Goal: Information Seeking & Learning: Check status

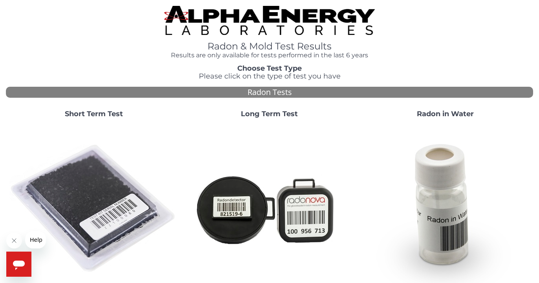
click at [271, 111] on strong "Long Term Test" at bounding box center [269, 114] width 57 height 9
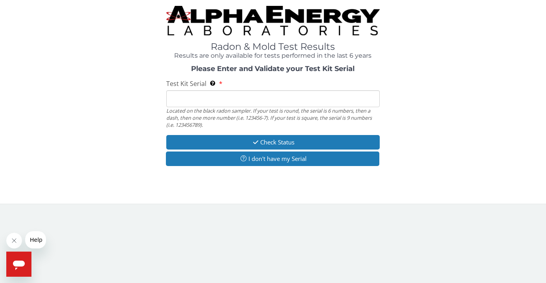
click at [269, 101] on input "Test Kit Serial Located on the black radon sampler. If your test is round, the …" at bounding box center [273, 98] width 214 height 17
click at [253, 99] on input "Test Kit Serial Located on the black radon sampler. If your test is round, the …" at bounding box center [273, 98] width 214 height 17
paste input "AT102126851"
type input "AT102126851"
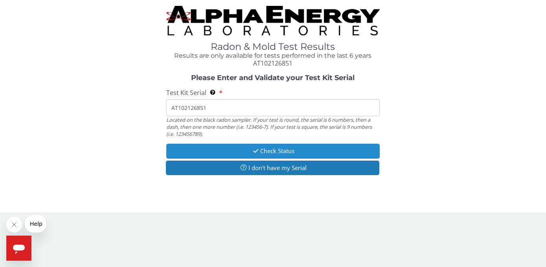
click at [284, 148] on button "Check Status" at bounding box center [273, 151] width 214 height 15
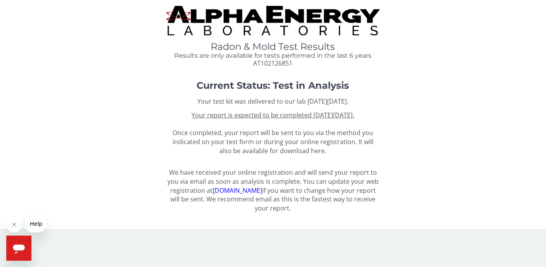
click at [261, 15] on img at bounding box center [273, 20] width 214 height 29
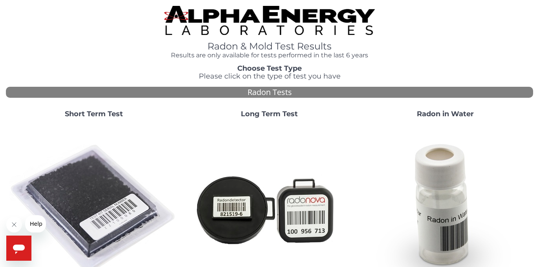
click at [266, 112] on strong "Long Term Test" at bounding box center [269, 114] width 57 height 9
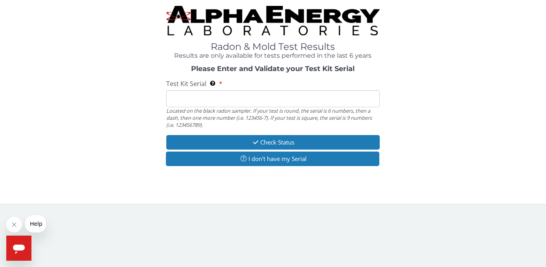
click at [267, 98] on input "Test Kit Serial Located on the black radon sampler. If your test is round, the …" at bounding box center [273, 98] width 214 height 17
paste input "AT102126851"
type input "AT102126851"
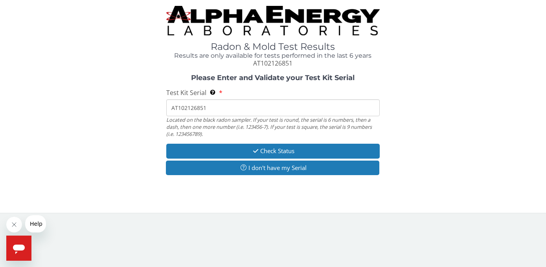
drag, startPoint x: 245, startPoint y: 112, endPoint x: 117, endPoint y: 97, distance: 129.3
click at [166, 99] on input "AT102126851" at bounding box center [273, 107] width 214 height 17
drag, startPoint x: 212, startPoint y: 109, endPoint x: 164, endPoint y: 105, distance: 48.5
click at [166, 105] on input "AT102126851" at bounding box center [273, 107] width 214 height 17
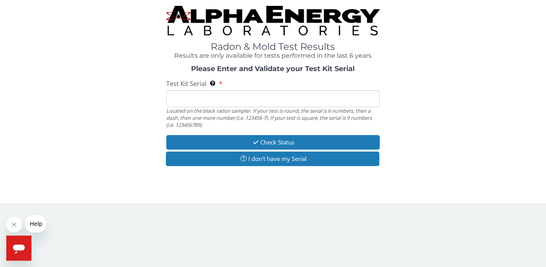
click at [249, 99] on input "Test Kit Serial Located on the black radon sampler. If your test is round, the …" at bounding box center [273, 98] width 214 height 17
paste input "AT103691481"
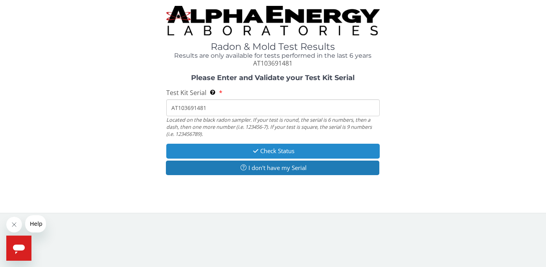
type input "AT103691481"
click at [275, 149] on button "Check Status" at bounding box center [273, 151] width 214 height 15
